Goal: Browse casually: Explore the website without a specific task or goal

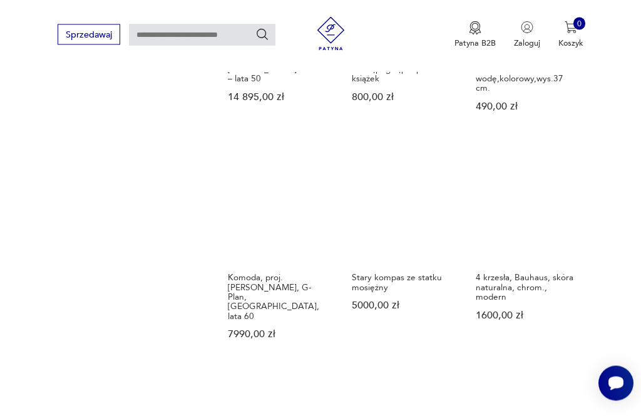
scroll to position [1100, 0]
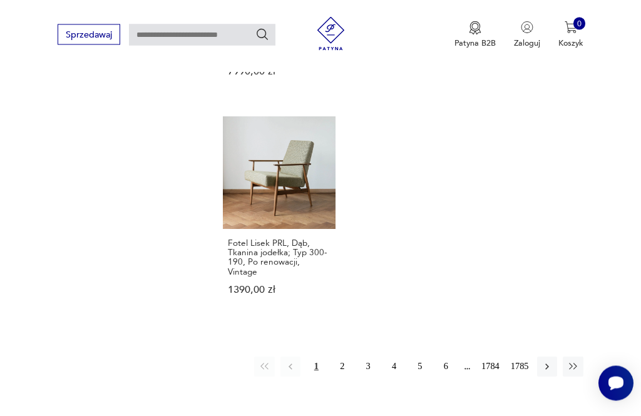
click at [335, 367] on button "2" at bounding box center [343, 368] width 20 height 20
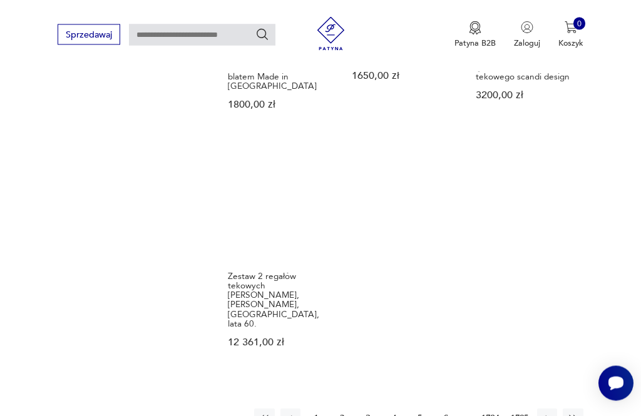
scroll to position [1330, 0]
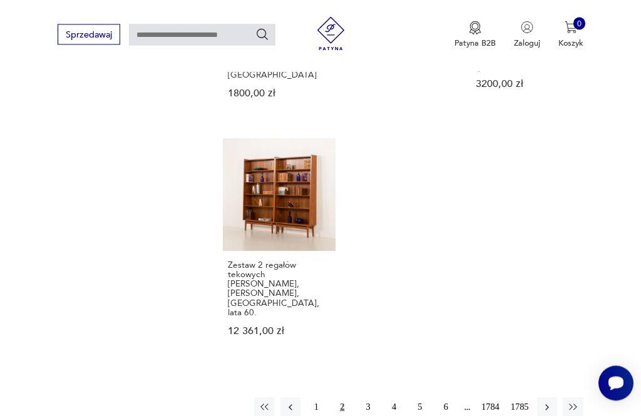
click at [361, 398] on button "3" at bounding box center [368, 408] width 20 height 20
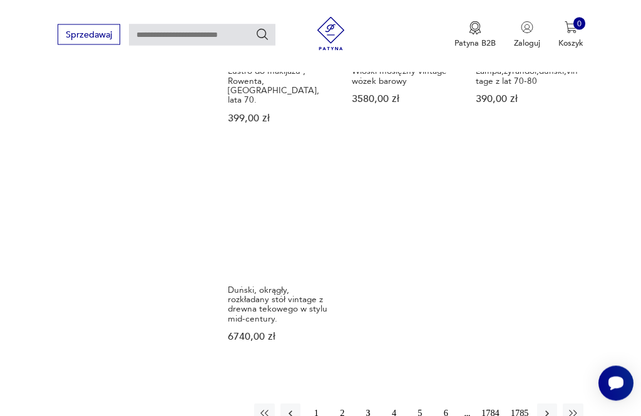
scroll to position [1372, 0]
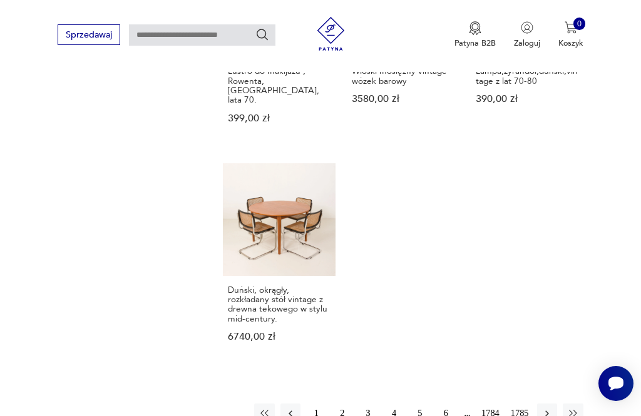
click at [388, 404] on button "4" at bounding box center [394, 414] width 20 height 20
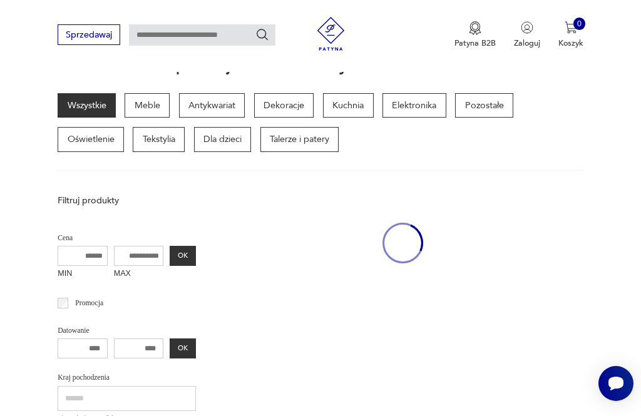
scroll to position [790, 0]
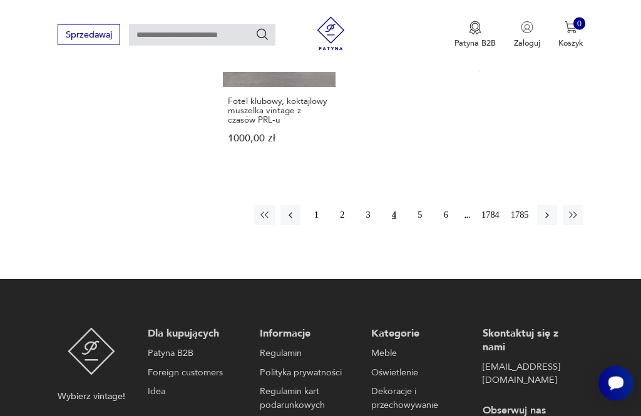
click at [425, 225] on button "5" at bounding box center [420, 215] width 20 height 20
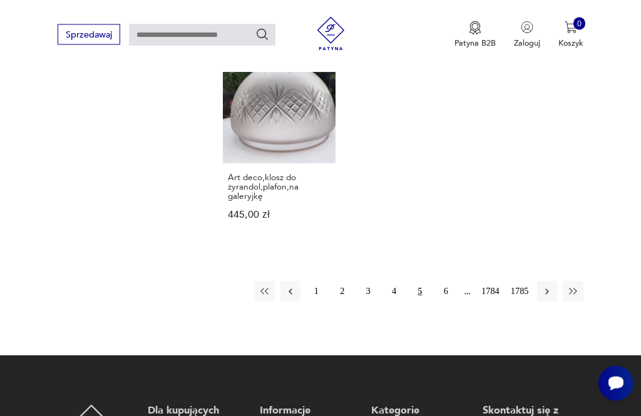
click at [443, 302] on button "6" at bounding box center [446, 292] width 20 height 20
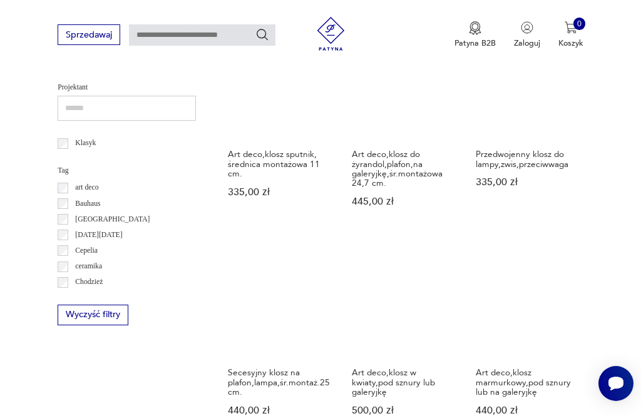
scroll to position [724, 0]
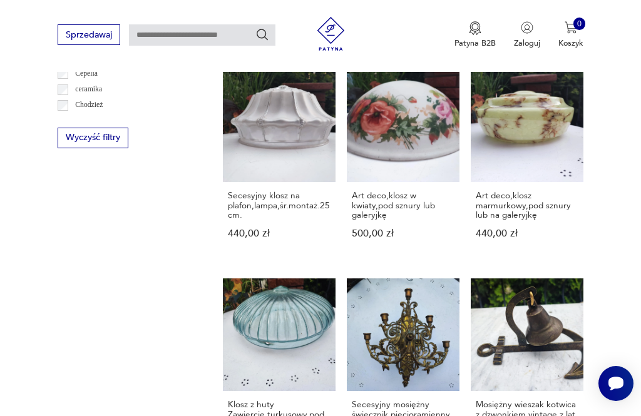
click at [542, 220] on h3 "Art deco,klosz marmurkowy,pod sznury lub na galeryjkę" at bounding box center [527, 205] width 103 height 29
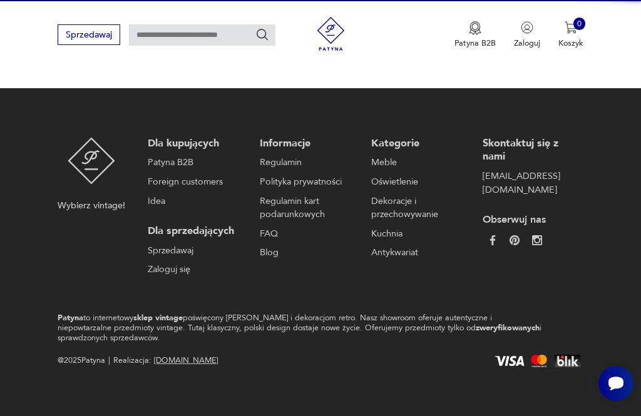
scroll to position [145, 0]
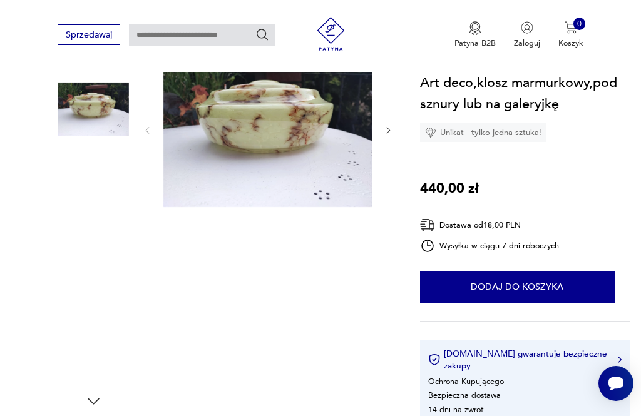
click at [89, 366] on img at bounding box center [93, 348] width 71 height 71
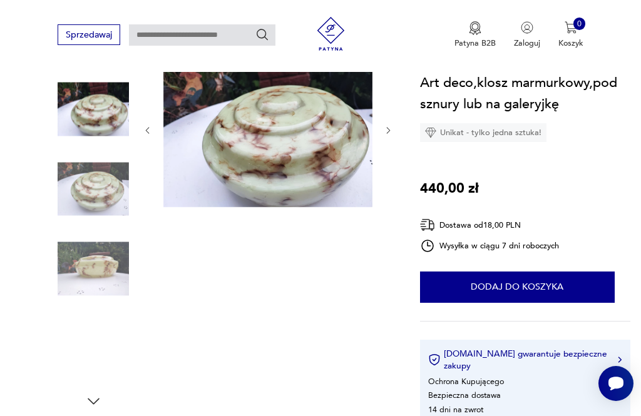
click at [80, 276] on img at bounding box center [93, 269] width 71 height 71
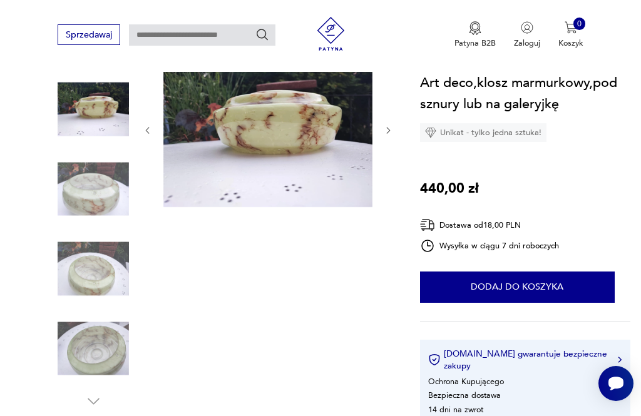
click at [76, 279] on img at bounding box center [93, 269] width 71 height 71
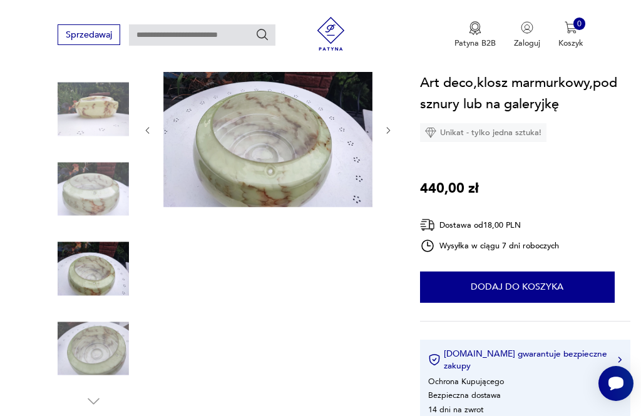
click at [80, 374] on img at bounding box center [93, 348] width 71 height 71
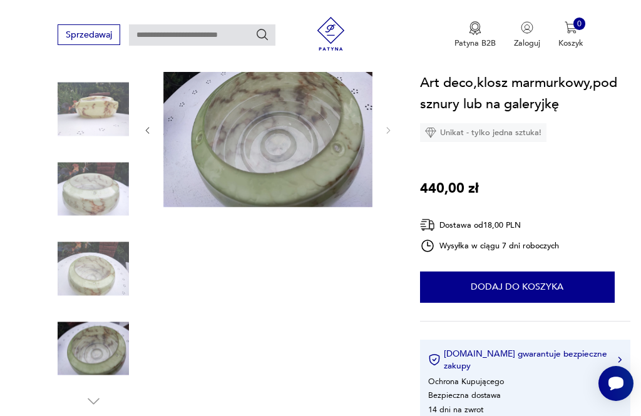
click at [59, 251] on img at bounding box center [93, 269] width 71 height 71
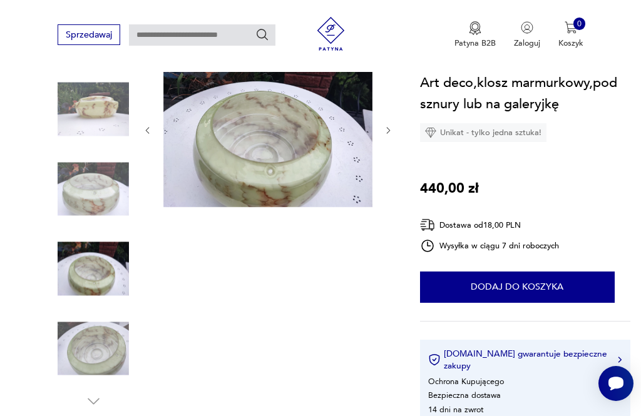
click at [68, 201] on img at bounding box center [93, 188] width 71 height 71
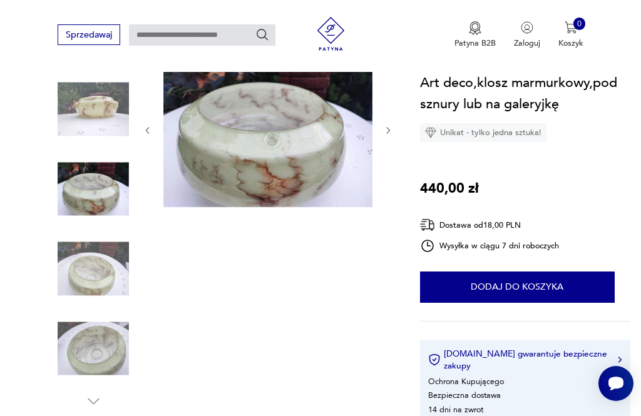
click at [95, 143] on img at bounding box center [93, 109] width 71 height 71
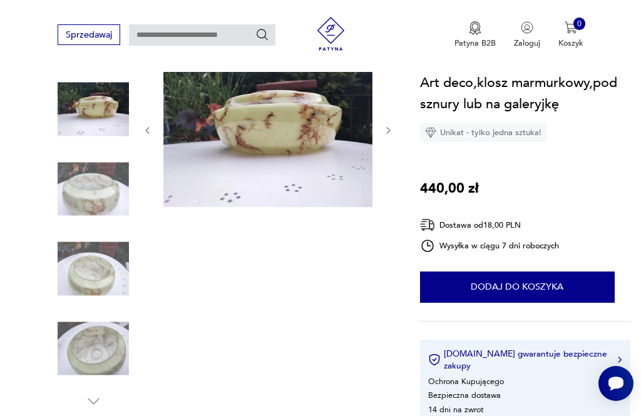
click at [68, 99] on img at bounding box center [93, 109] width 71 height 71
click at [79, 118] on img at bounding box center [93, 109] width 71 height 71
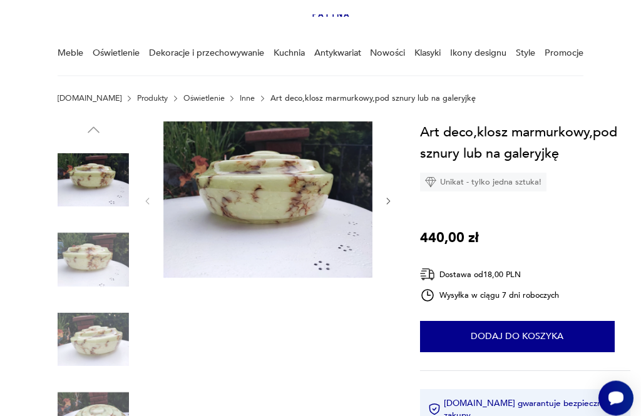
scroll to position [0, 0]
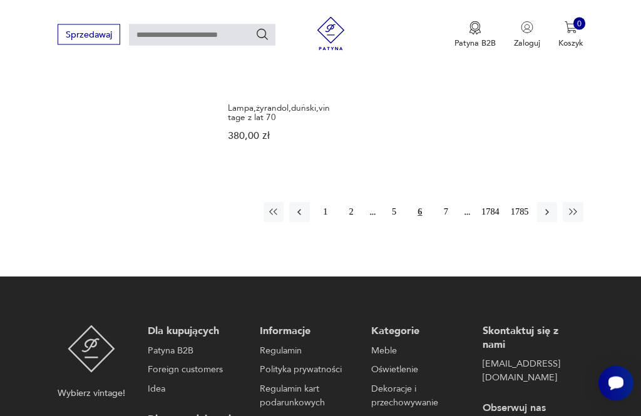
scroll to position [1459, 0]
click at [447, 222] on button "7" at bounding box center [446, 212] width 20 height 20
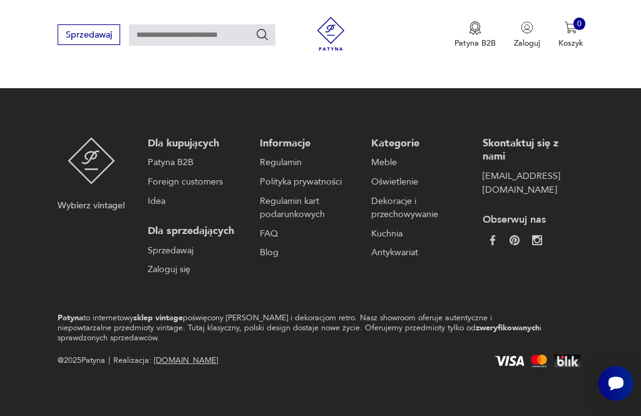
scroll to position [136, 0]
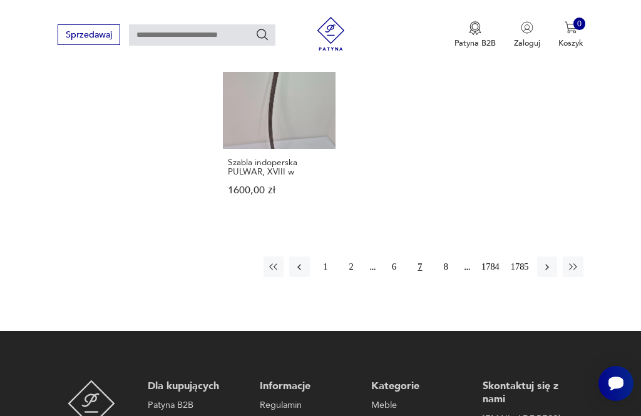
click at [451, 277] on button "8" at bounding box center [446, 267] width 20 height 20
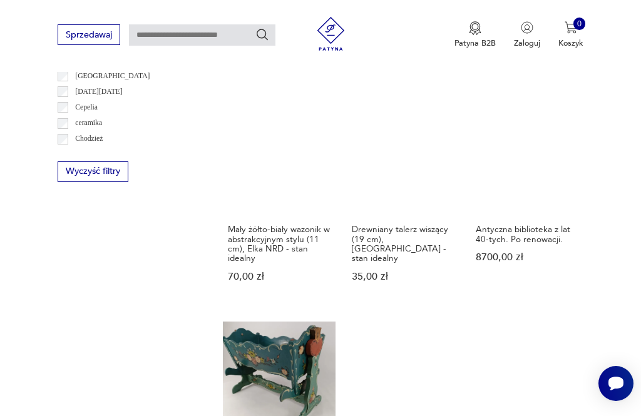
scroll to position [937, 0]
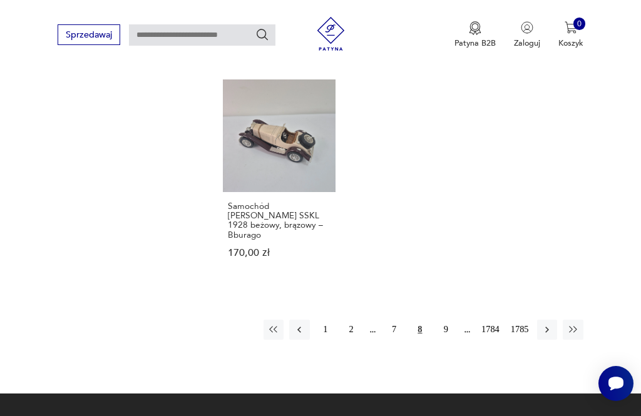
click at [445, 340] on button "9" at bounding box center [446, 330] width 20 height 20
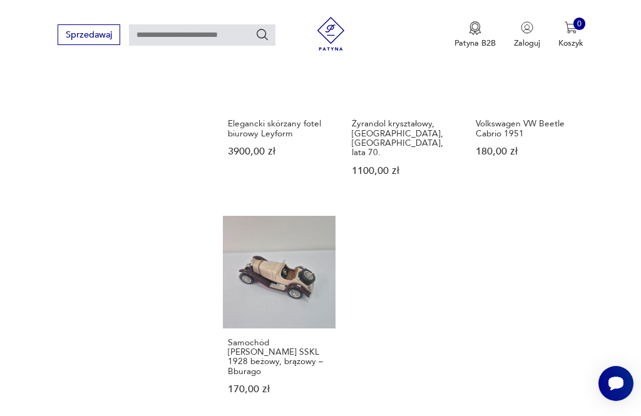
scroll to position [136, 0]
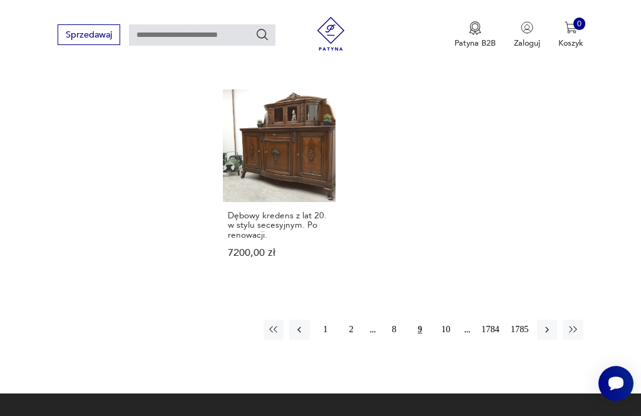
click at [445, 340] on button "10" at bounding box center [446, 330] width 20 height 20
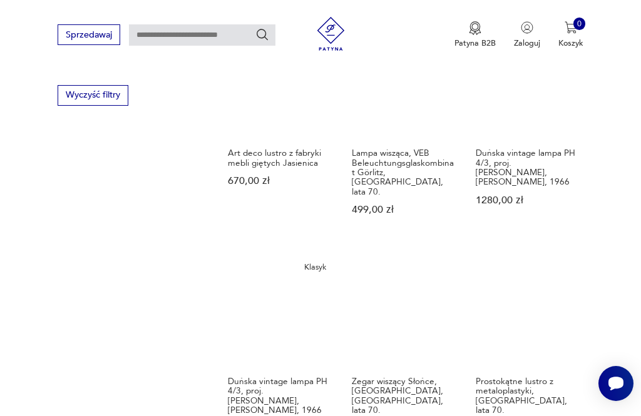
scroll to position [694, 0]
